Goal: Information Seeking & Learning: Learn about a topic

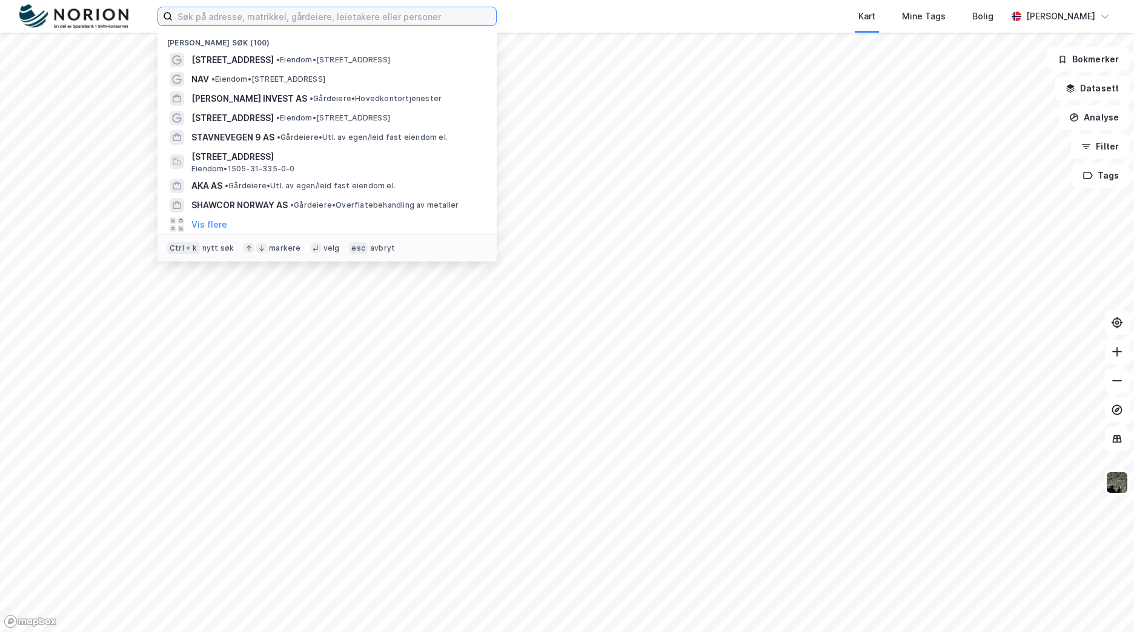
click at [256, 20] on input at bounding box center [335, 16] width 324 height 18
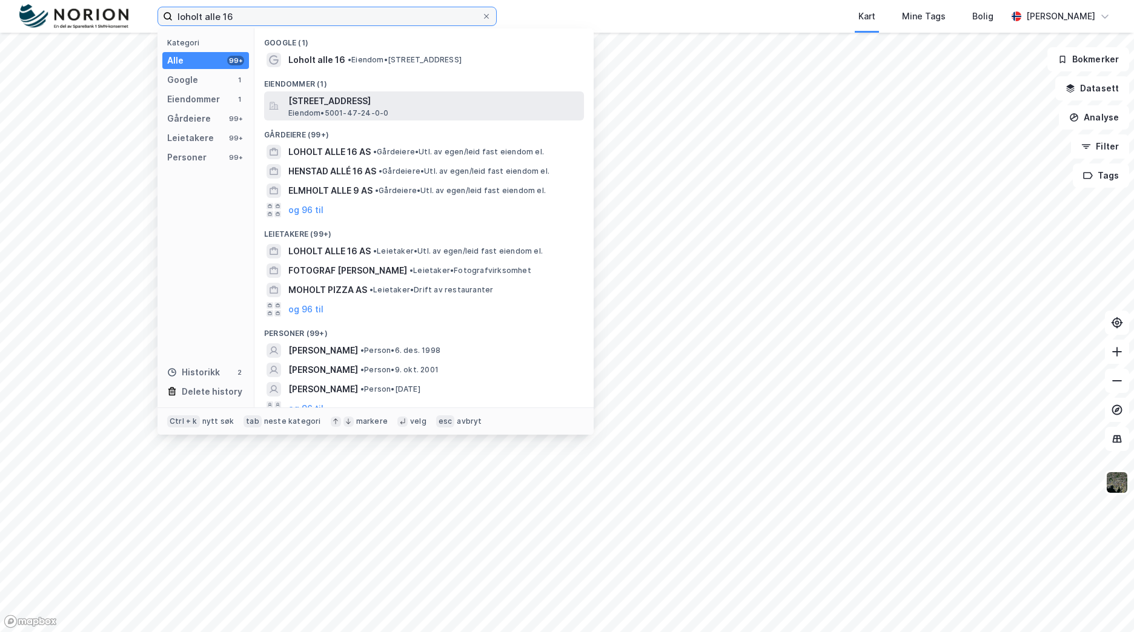
type input "loholt alle 16"
click at [328, 94] on span "[STREET_ADDRESS]" at bounding box center [433, 101] width 291 height 15
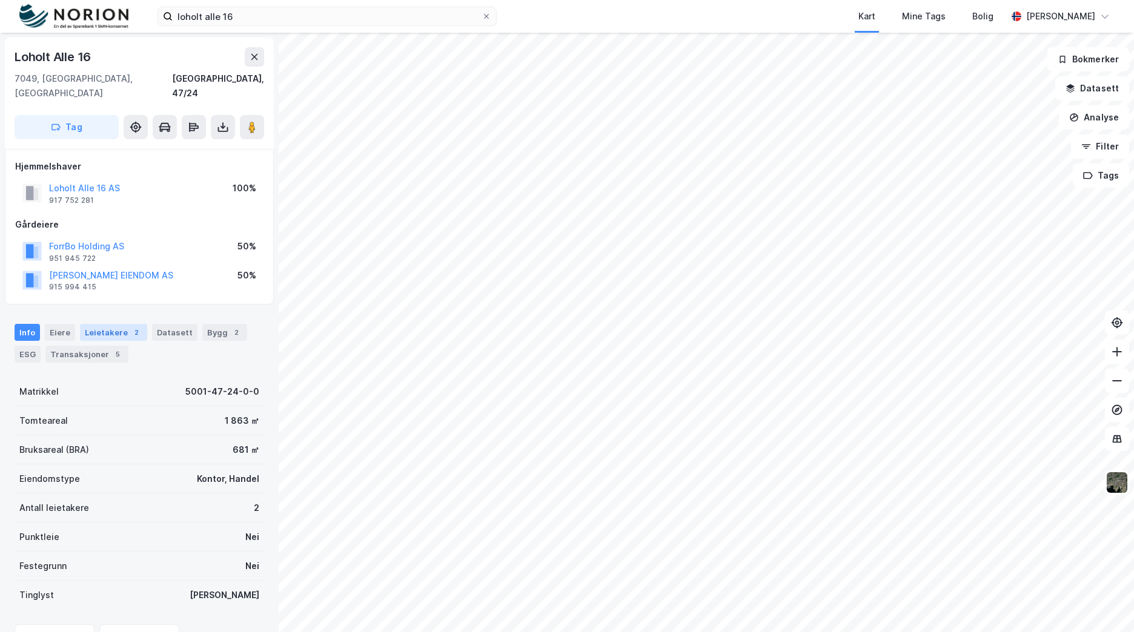
click at [130, 327] on div "2" at bounding box center [136, 333] width 12 height 12
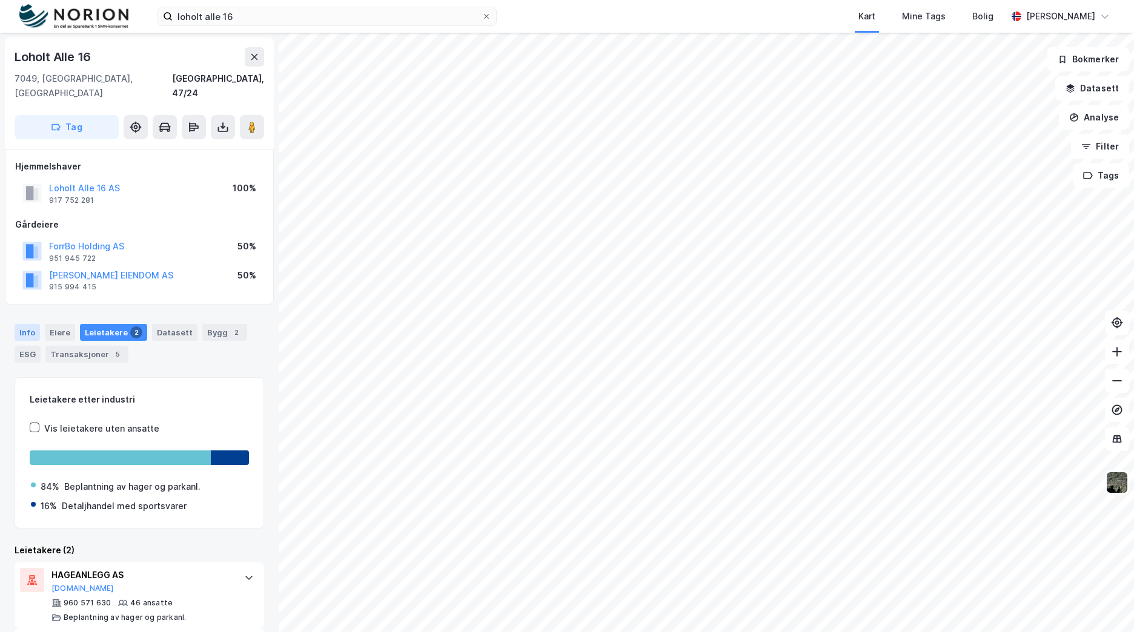
click at [33, 324] on div "Info" at bounding box center [27, 332] width 25 height 17
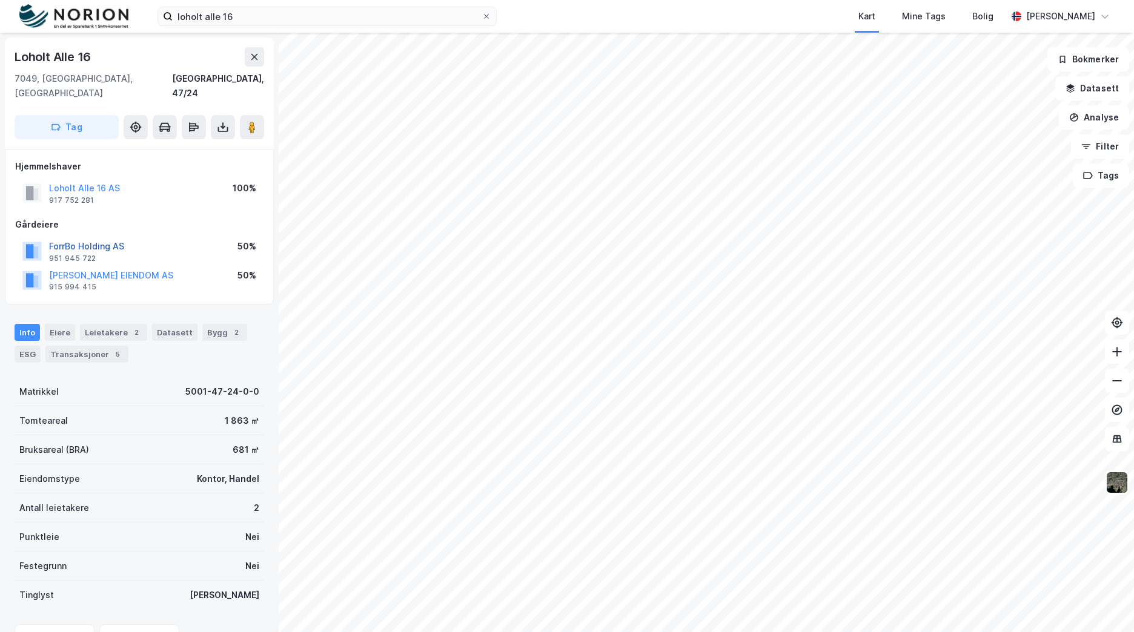
click at [0, 0] on button "ForrBo Holding AS" at bounding box center [0, 0] width 0 height 0
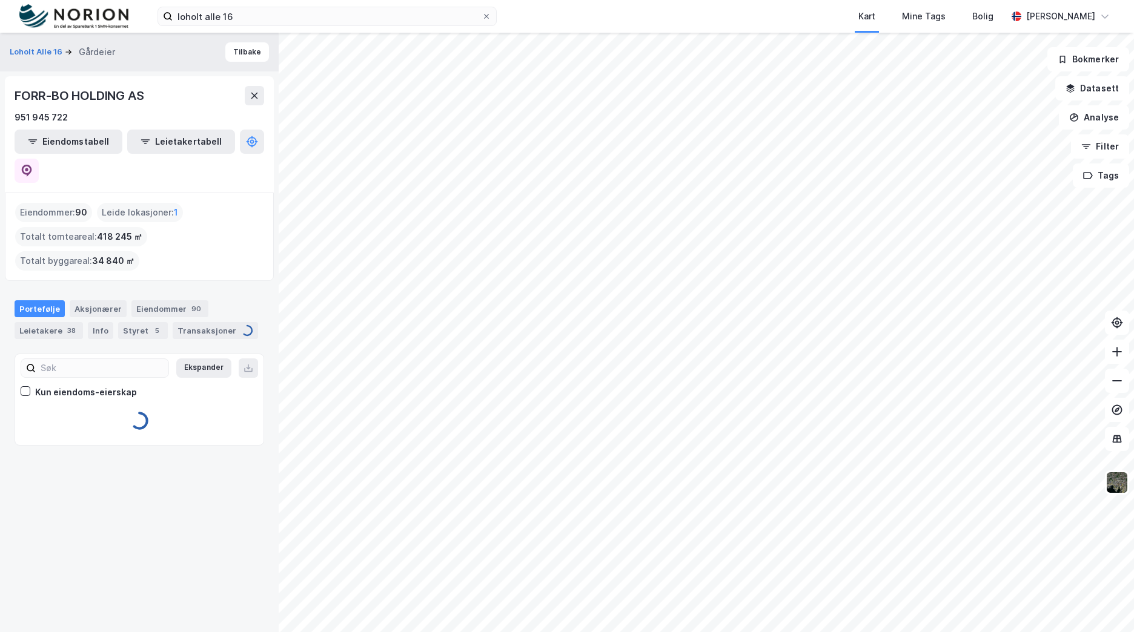
click at [246, 156] on div "FORR-BO HOLDING AS 951 945 722 Eiendomstabell Leietakertabell" at bounding box center [139, 134] width 269 height 116
click at [32, 165] on icon at bounding box center [27, 171] width 10 height 12
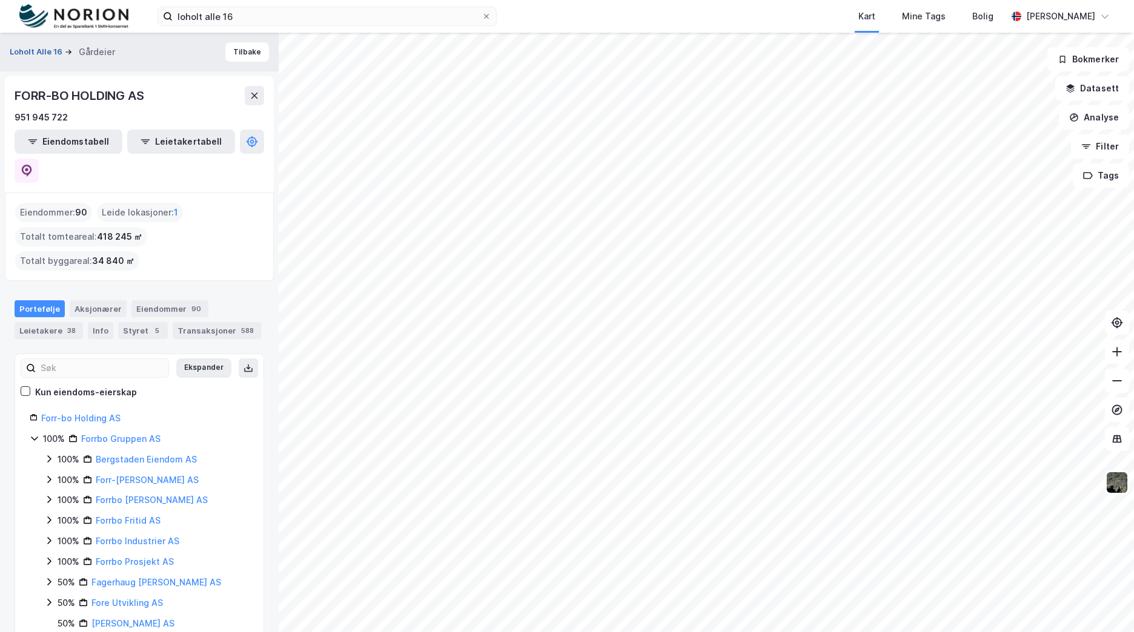
click at [42, 51] on button "Loholt Alle 16" at bounding box center [37, 52] width 55 height 12
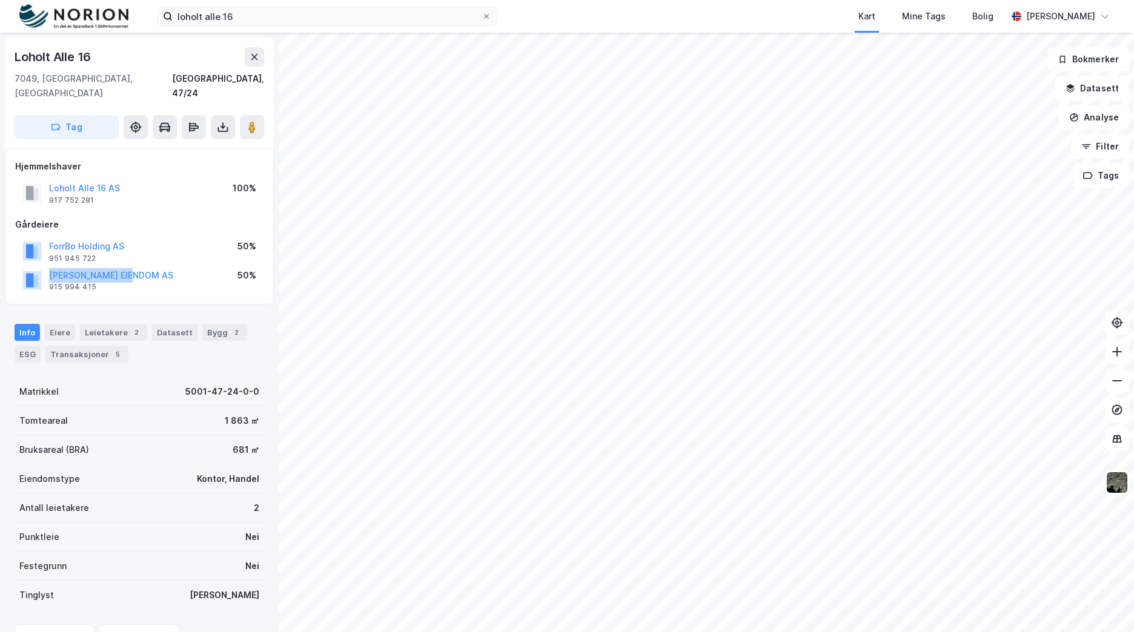
drag, startPoint x: 141, startPoint y: 266, endPoint x: 47, endPoint y: 259, distance: 94.2
click at [47, 266] on div "[PERSON_NAME] EIENDOM AS 915 994 415 50%" at bounding box center [139, 280] width 248 height 29
copy button "[PERSON_NAME] EIENDOM AS"
click at [159, 278] on div "[PERSON_NAME] EIENDOM AS 915 994 415 50%" at bounding box center [139, 280] width 248 height 29
click at [0, 0] on button "[PERSON_NAME] EIENDOM AS" at bounding box center [0, 0] width 0 height 0
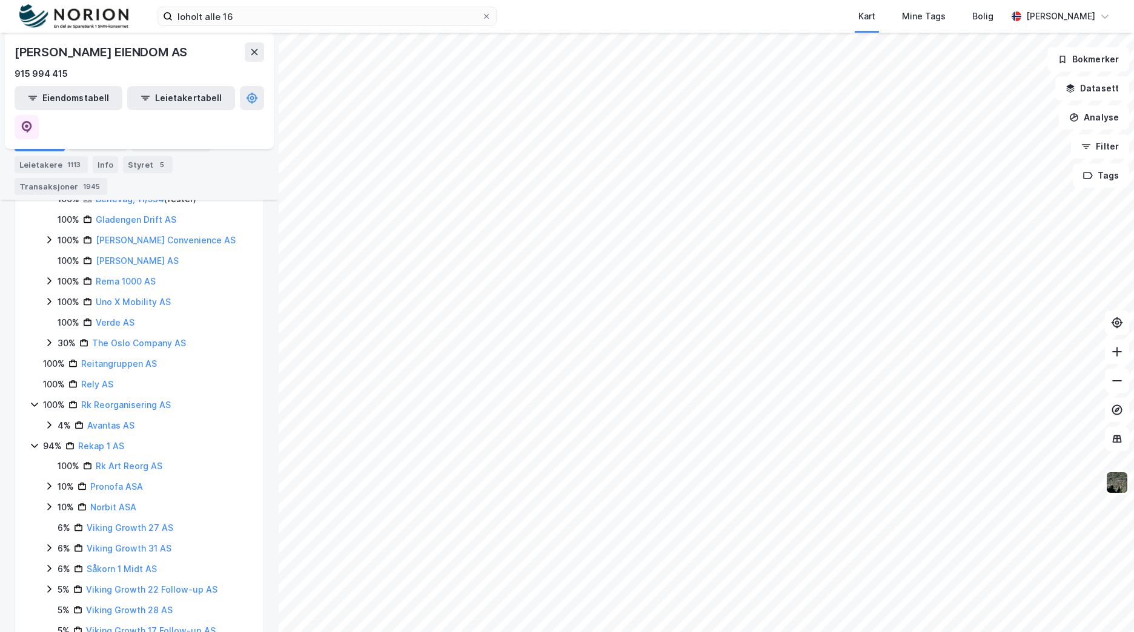
scroll to position [1445, 0]
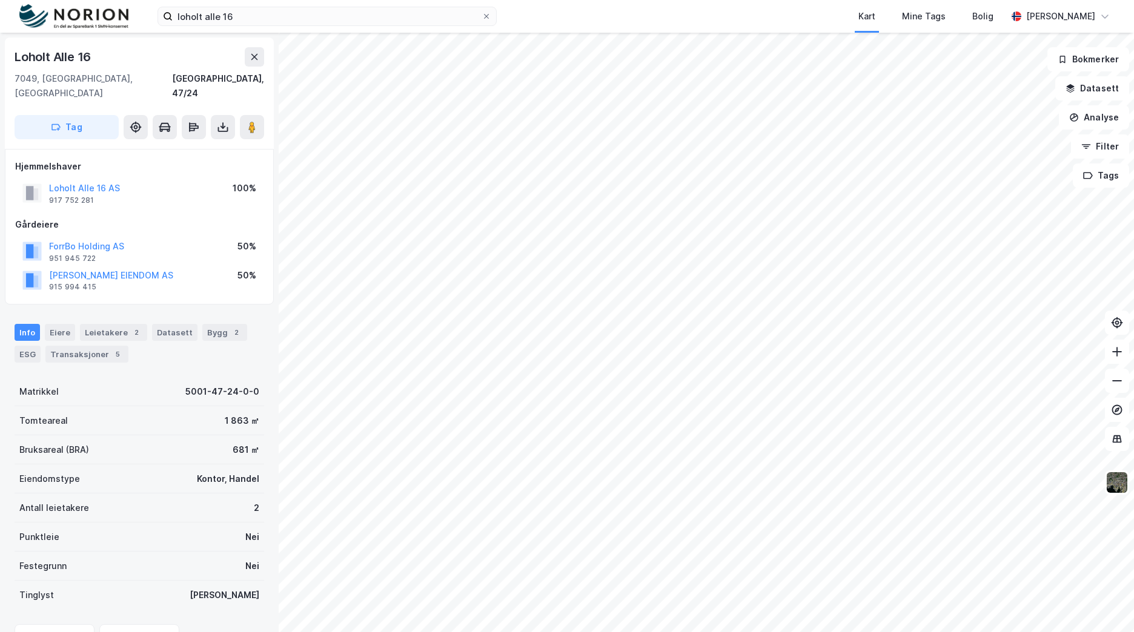
click at [71, 159] on div "Hjemmelshaver Loholt Alle 16 AS 917 752 281 100%" at bounding box center [139, 183] width 248 height 48
click at [67, 181] on div "Loholt Alle 16 AS" at bounding box center [84, 188] width 71 height 15
click at [0, 0] on button "Loholt Alle 16 AS" at bounding box center [0, 0] width 0 height 0
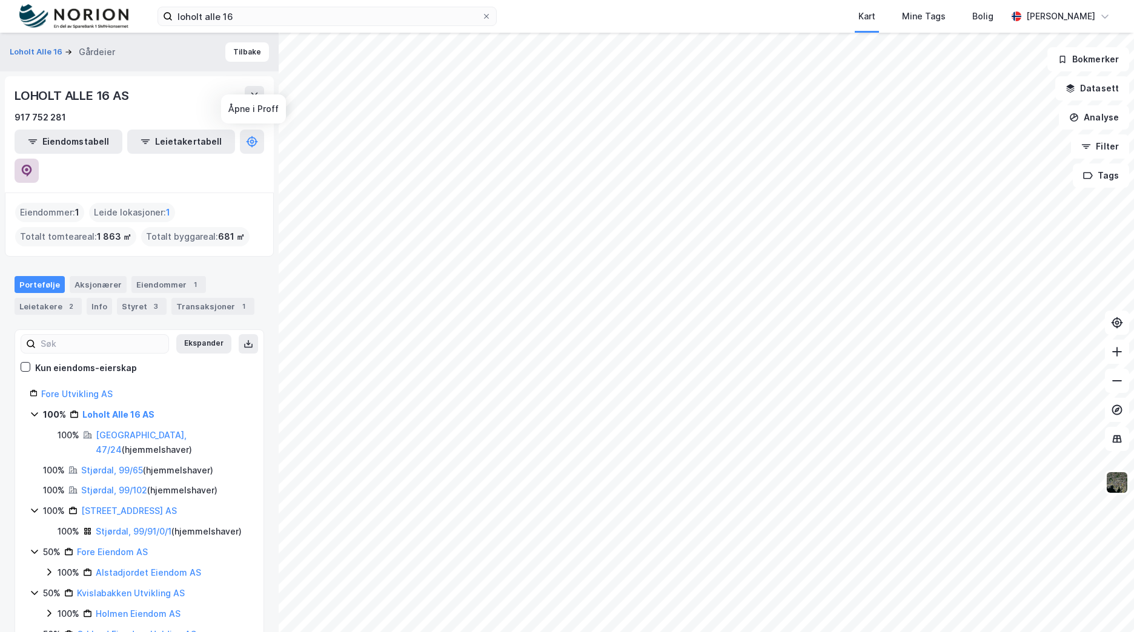
click at [33, 165] on icon at bounding box center [27, 171] width 12 height 12
drag, startPoint x: 138, startPoint y: 93, endPoint x: 8, endPoint y: 91, distance: 129.7
click at [8, 91] on div "LOHOLT ALLE 16 AS 917 752 281 Eiendomstabell Leietakertabell" at bounding box center [139, 134] width 269 height 116
copy div "LOHOLT ALLE 16 AS"
click at [51, 52] on button "Loholt Alle 16" at bounding box center [37, 52] width 55 height 12
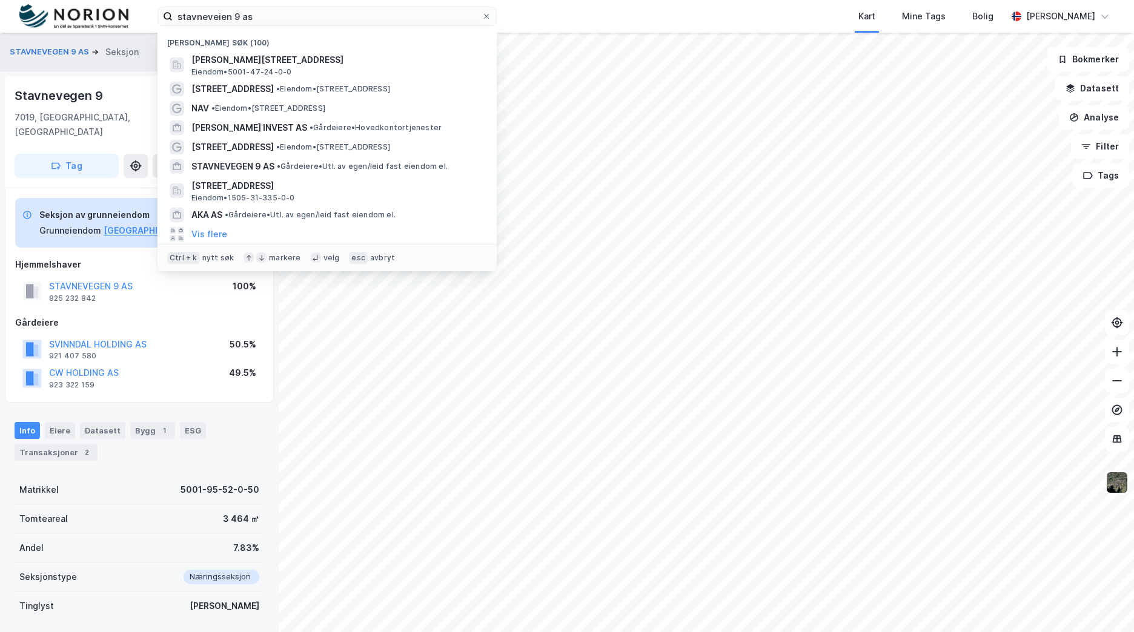
click at [119, 25] on div "stavneveien 9 as Nylige søk (100) Loholt alle 16, 7049, TRONDHEIM, TRONDHEIM Ei…" at bounding box center [567, 16] width 1134 height 33
click at [314, 112] on span "• Eiendom • Sjøgata 6, 9600 Hammerfest" at bounding box center [268, 109] width 114 height 10
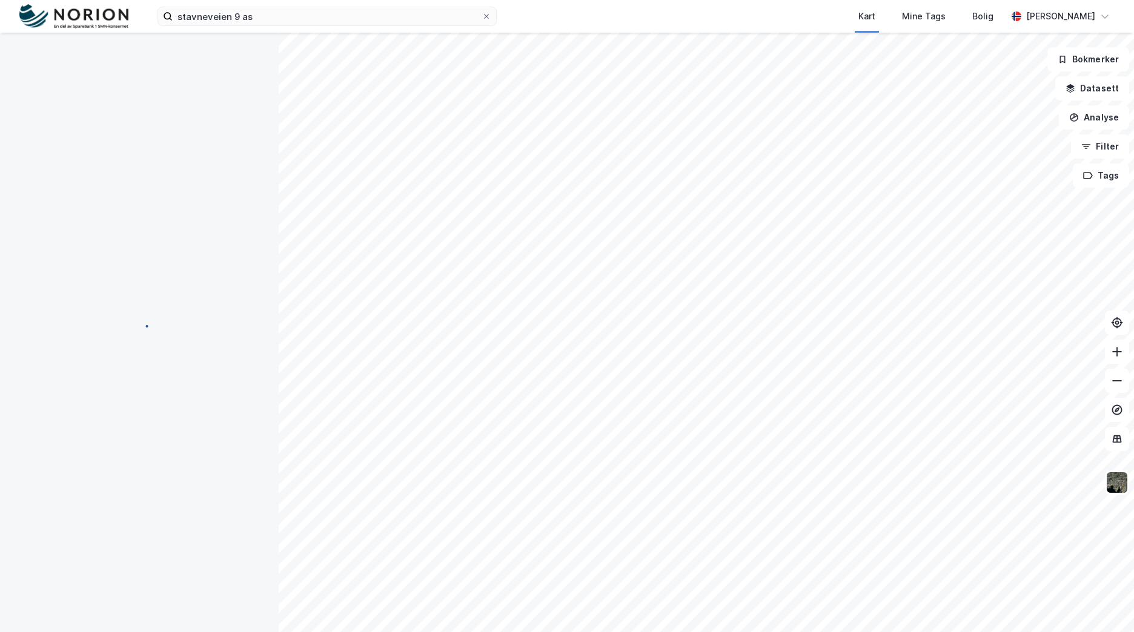
scroll to position [10, 0]
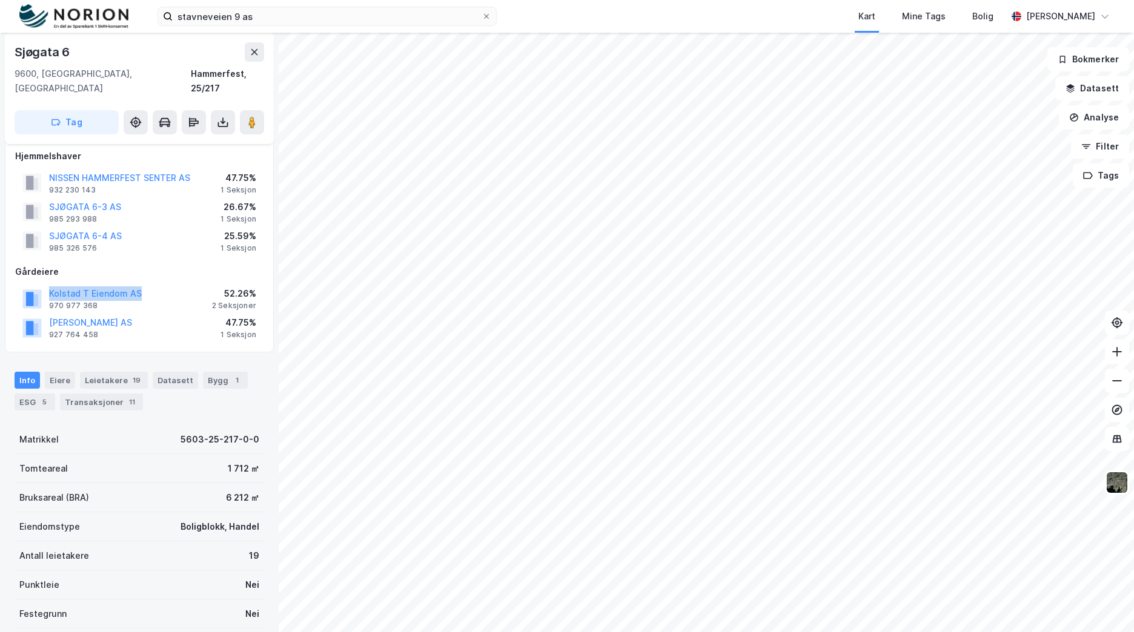
drag, startPoint x: 160, startPoint y: 274, endPoint x: 36, endPoint y: 279, distance: 124.3
click at [36, 284] on div "Kolstad T Eiendom AS 970 977 368 52.26% 2 Seksjoner" at bounding box center [139, 298] width 248 height 29
click at [118, 372] on div "Leietakere 19" at bounding box center [114, 380] width 68 height 17
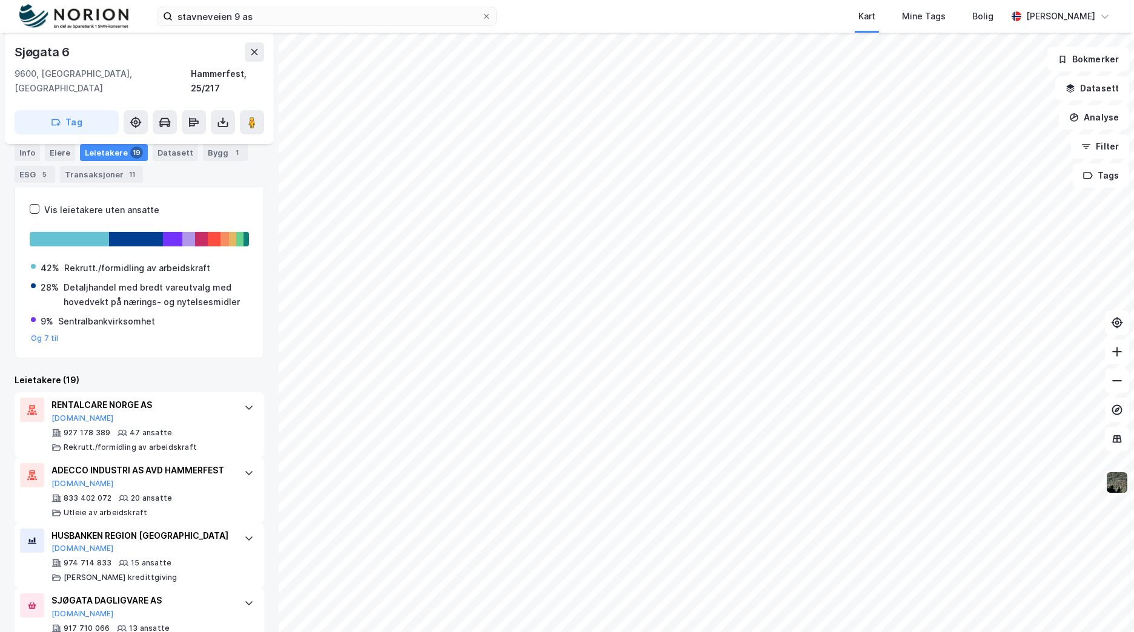
scroll to position [64, 0]
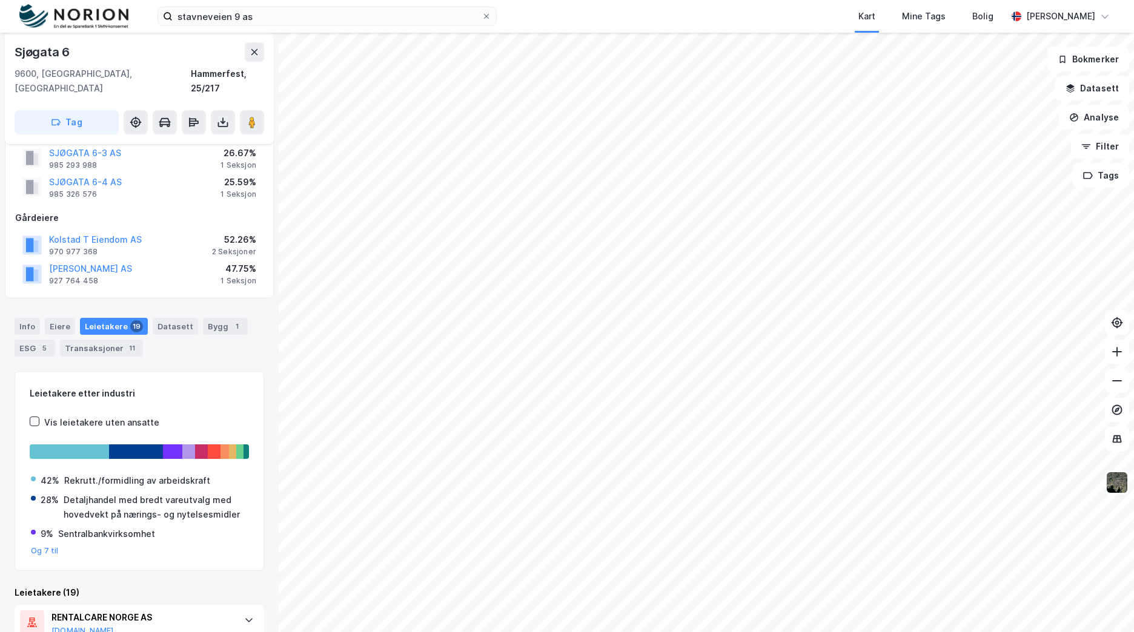
click at [28, 304] on div "Info Eiere Leietakere 19 Datasett Bygg 1 ESG 5 Transaksjoner 11" at bounding box center [139, 333] width 279 height 58
click at [35, 318] on div "Info" at bounding box center [27, 326] width 25 height 17
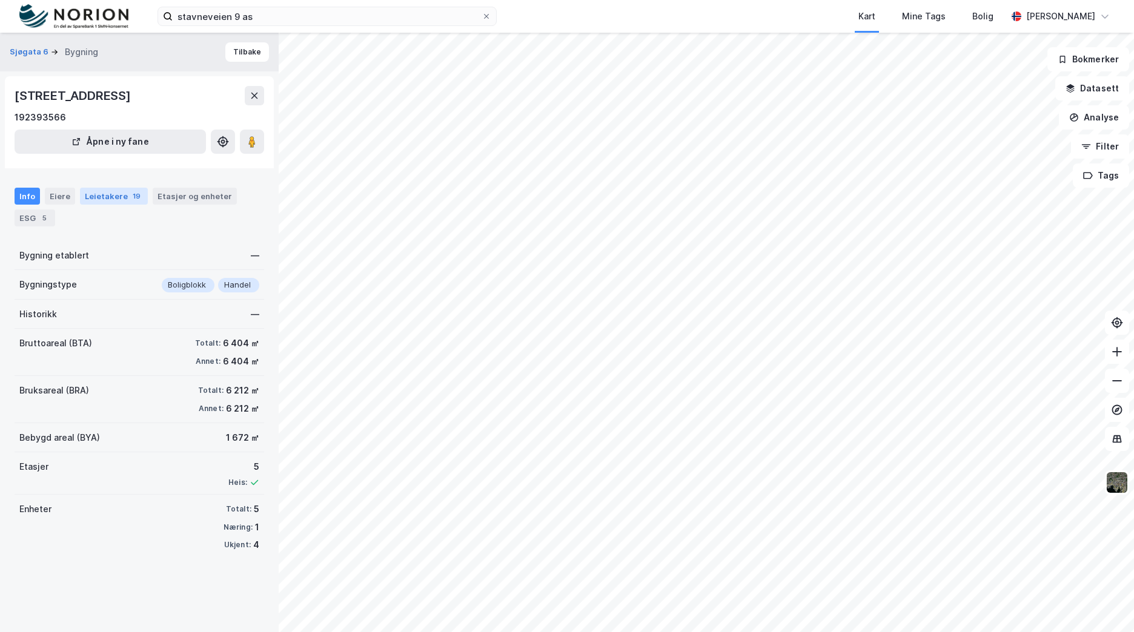
click at [81, 198] on div "Leietakere 19" at bounding box center [114, 196] width 68 height 17
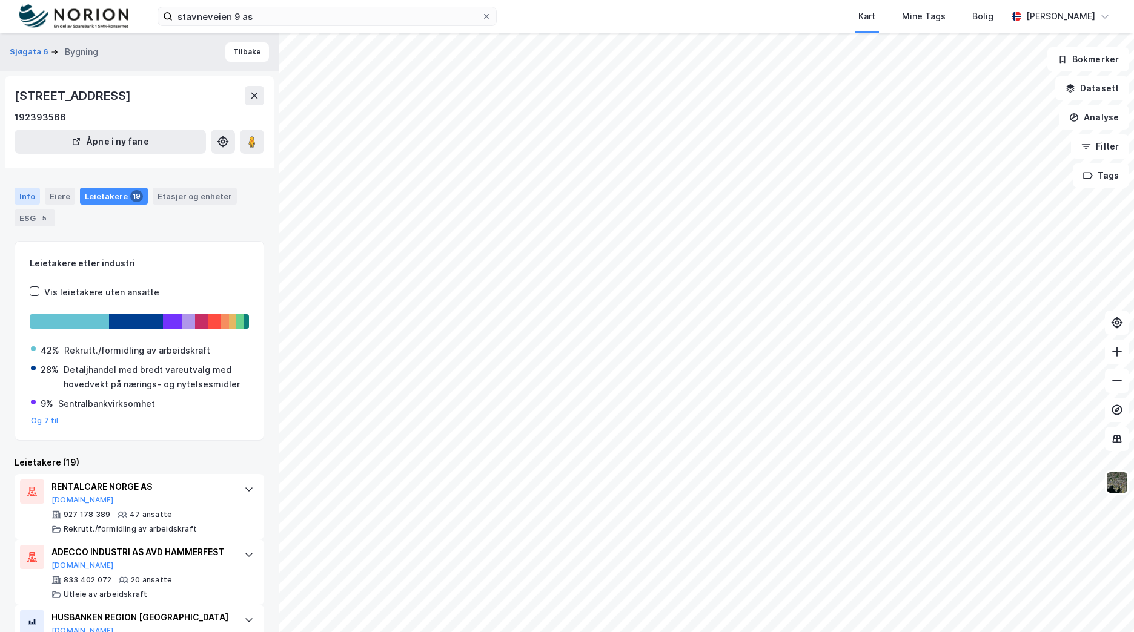
click at [36, 191] on div "Info" at bounding box center [27, 196] width 25 height 17
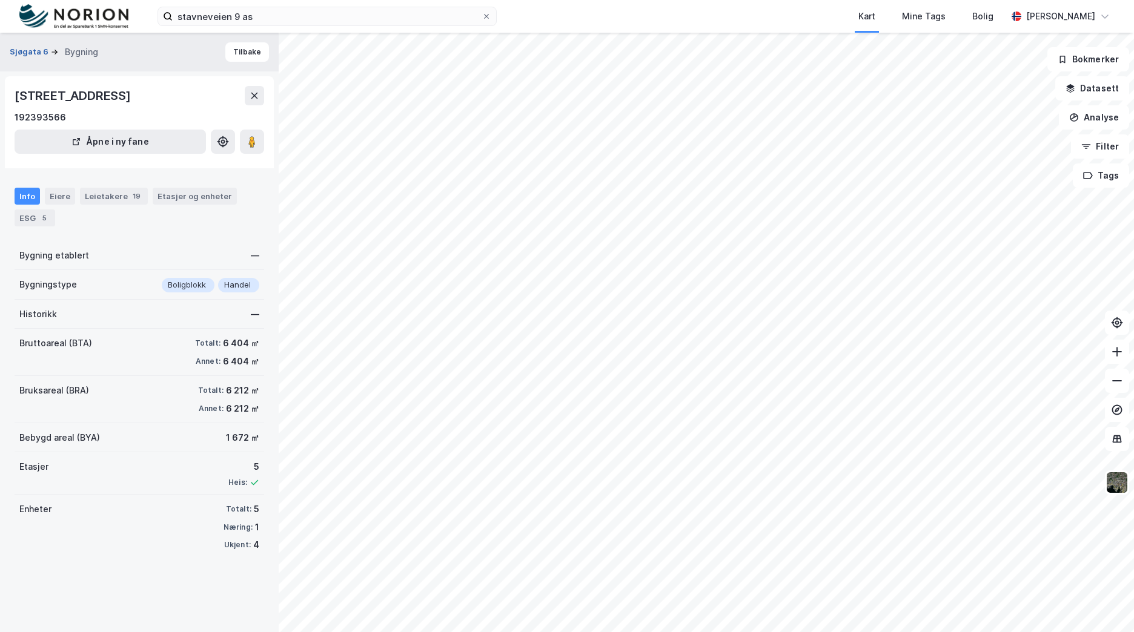
click at [15, 55] on button "Sjøgata 6" at bounding box center [30, 52] width 41 height 12
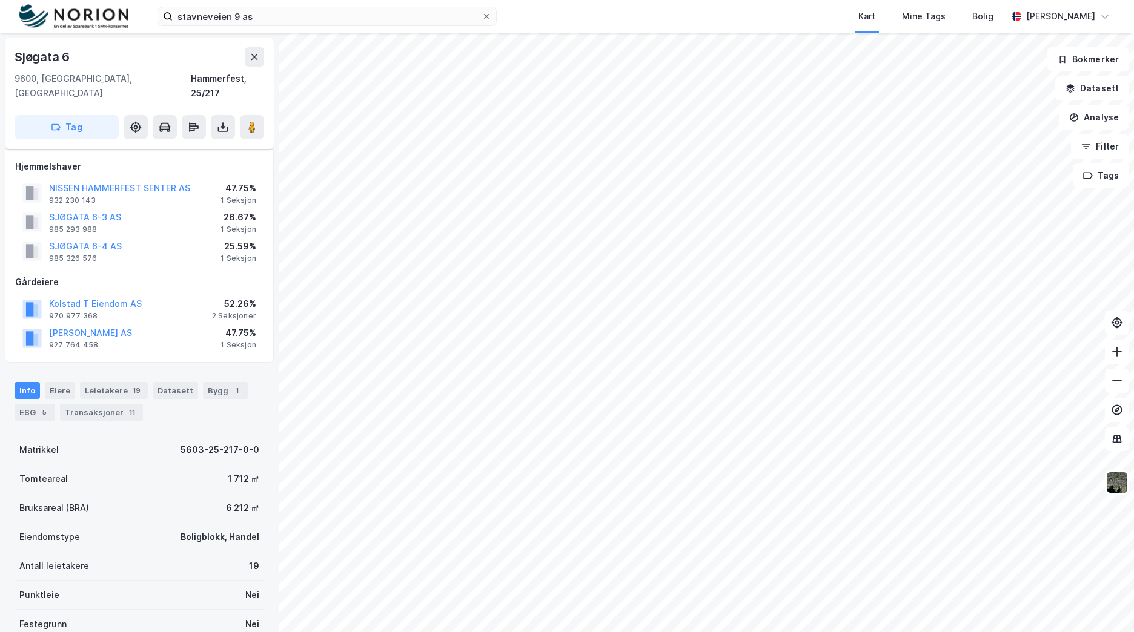
scroll to position [33, 0]
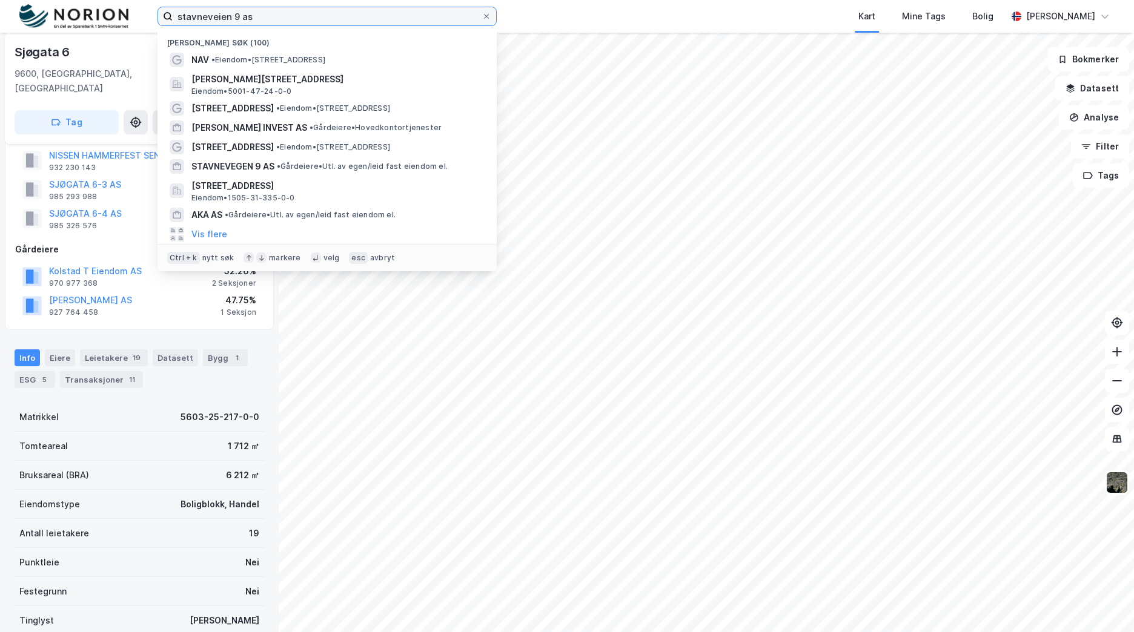
drag, startPoint x: 276, startPoint y: 15, endPoint x: 76, endPoint y: 7, distance: 200.7
click at [76, 7] on div "stavneveien 9 as Nylige søk (100) NAV • Eiendom • Sjøgata 6, 9600 Hammerfest Lo…" at bounding box center [567, 16] width 1134 height 33
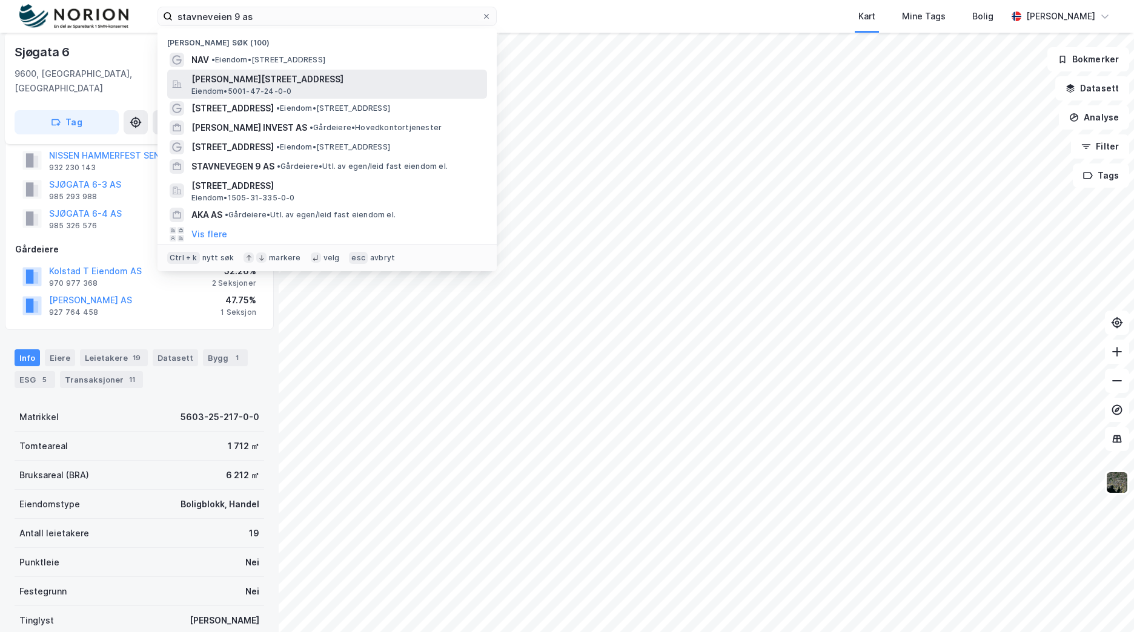
click at [254, 83] on span "[STREET_ADDRESS]" at bounding box center [336, 79] width 291 height 15
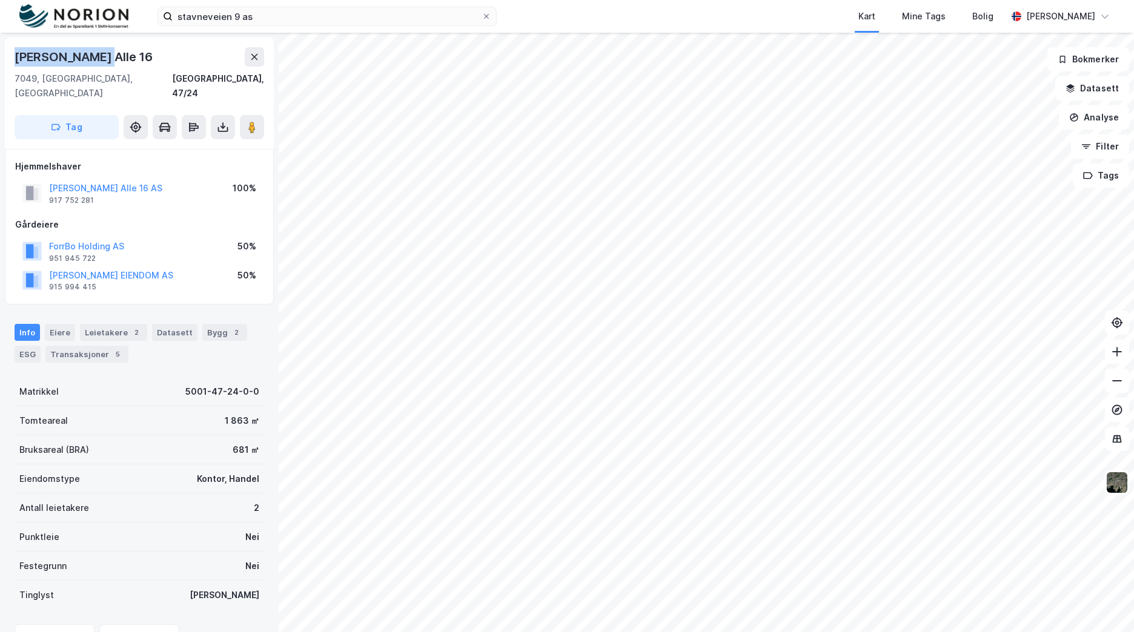
drag, startPoint x: 49, startPoint y: 59, endPoint x: 11, endPoint y: 58, distance: 38.2
click at [11, 58] on div "Loholt Alle 16 7049, Trondheim, Trøndelag Trondheim, 47/24 Tag" at bounding box center [139, 93] width 269 height 111
copy div "Loholt Alle 16"
